Goal: Navigation & Orientation: Find specific page/section

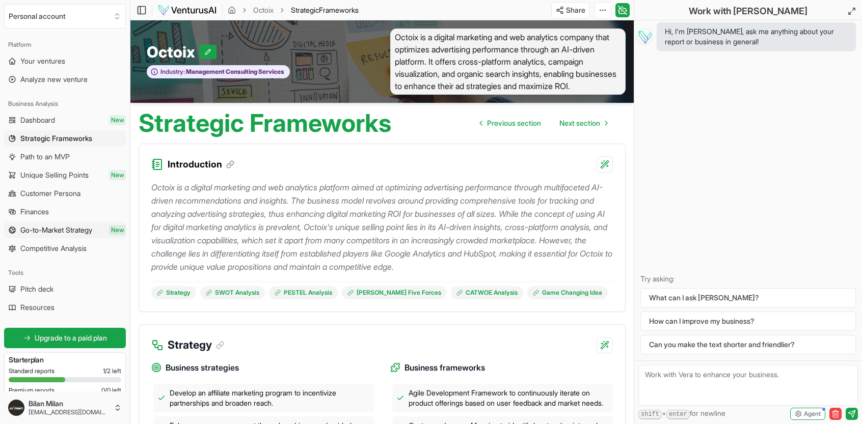
click at [45, 231] on span "Go-to-Market Strategy" at bounding box center [56, 230] width 72 height 10
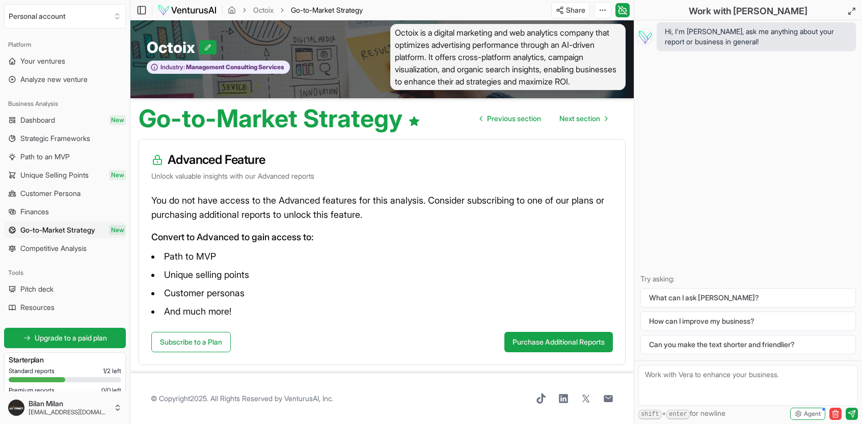
scroll to position [16, 0]
click at [32, 251] on span "Competitive Analysis" at bounding box center [53, 249] width 66 height 10
